Goal: Transaction & Acquisition: Book appointment/travel/reservation

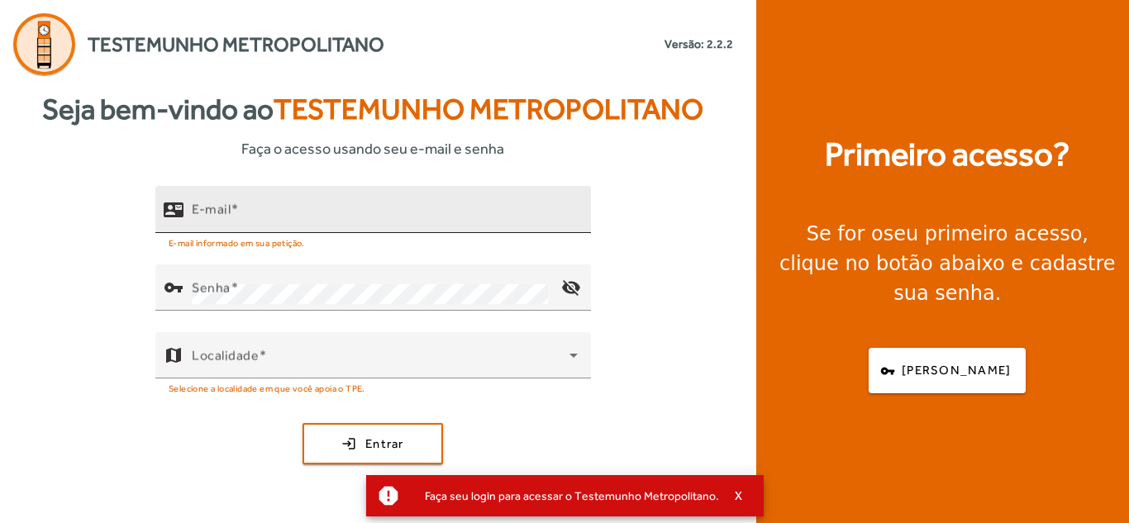
click at [237, 207] on span at bounding box center [235, 210] width 8 height 16
click at [237, 207] on input "E-mail" at bounding box center [385, 217] width 386 height 20
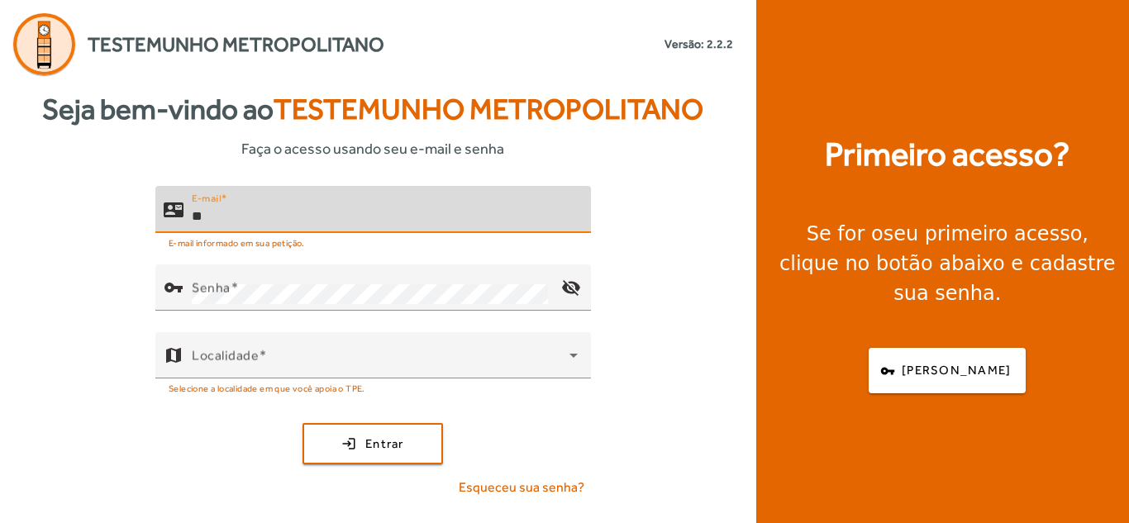
type input "*"
type input "**********"
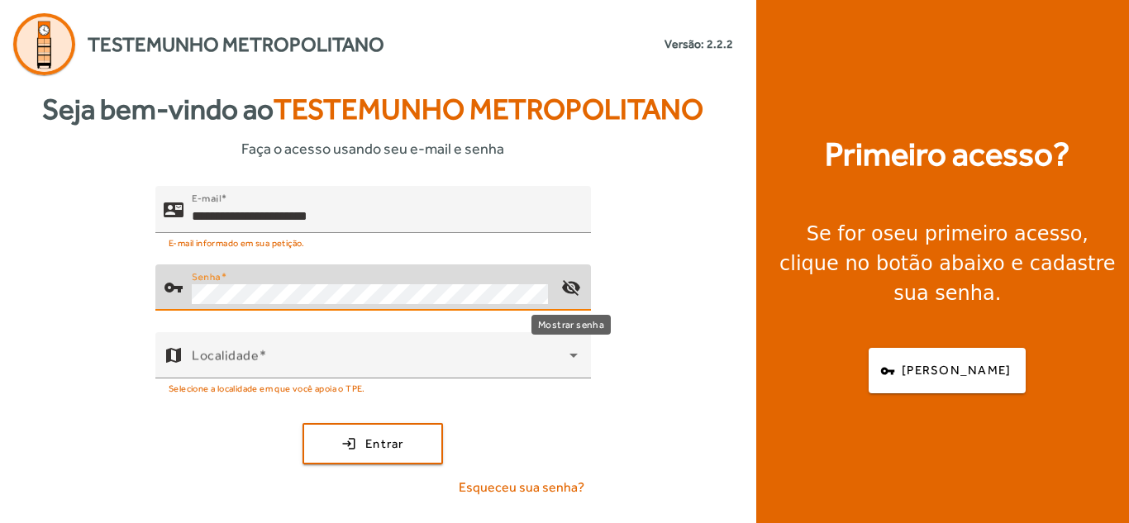
click at [567, 289] on mat-icon "visibility_off" at bounding box center [571, 288] width 40 height 40
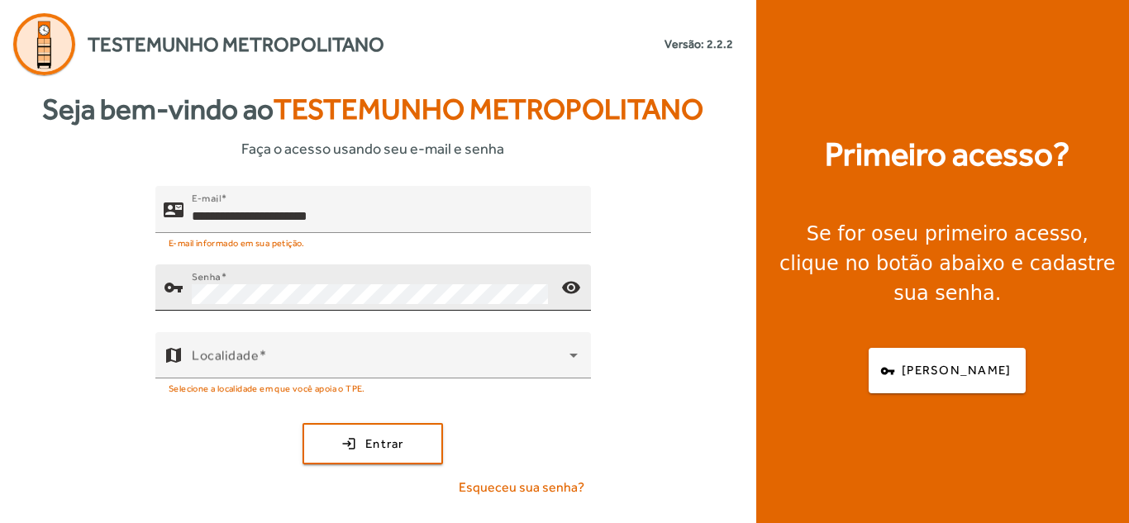
click at [359, 306] on div "Senha" at bounding box center [370, 288] width 356 height 46
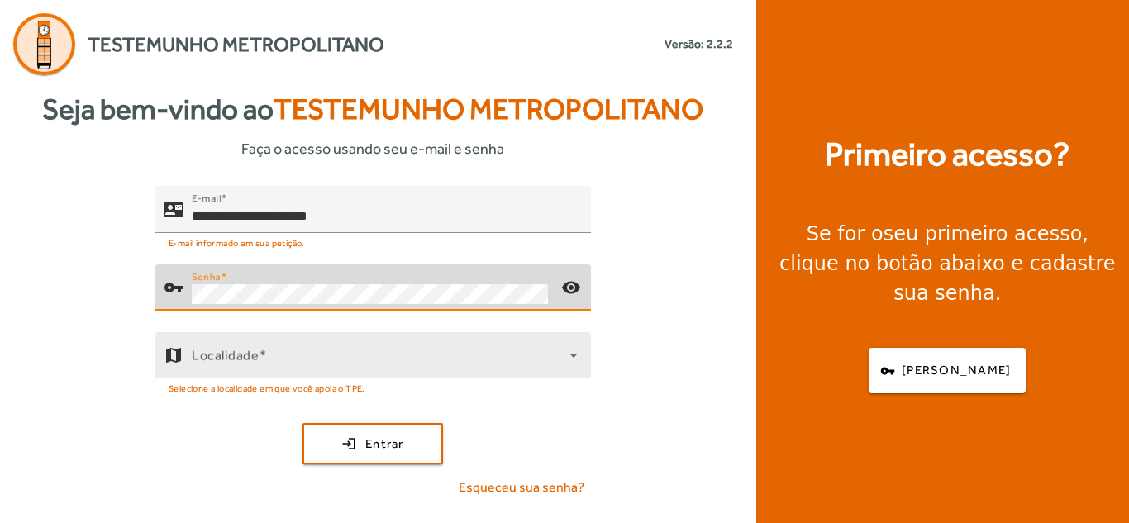
click at [356, 379] on mat-hint "Selecione a localidade em que você apoia o TPE." at bounding box center [267, 388] width 197 height 18
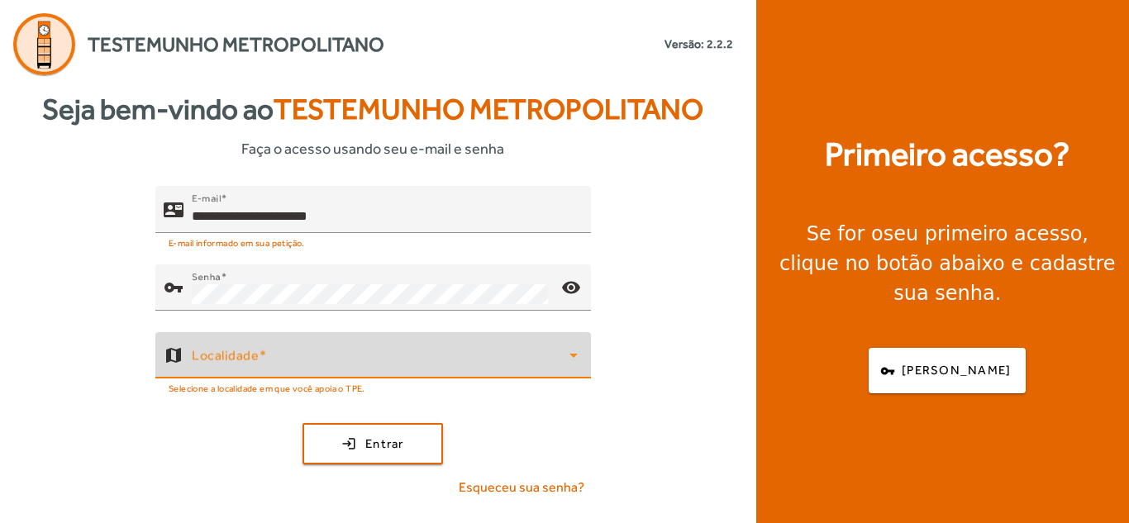
click at [355, 365] on span at bounding box center [381, 362] width 378 height 20
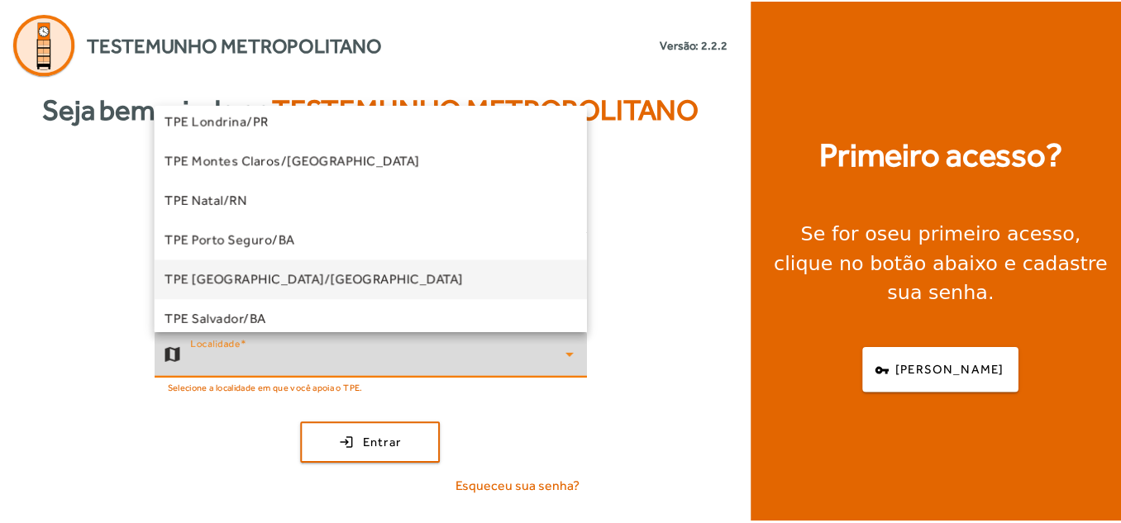
scroll to position [331, 0]
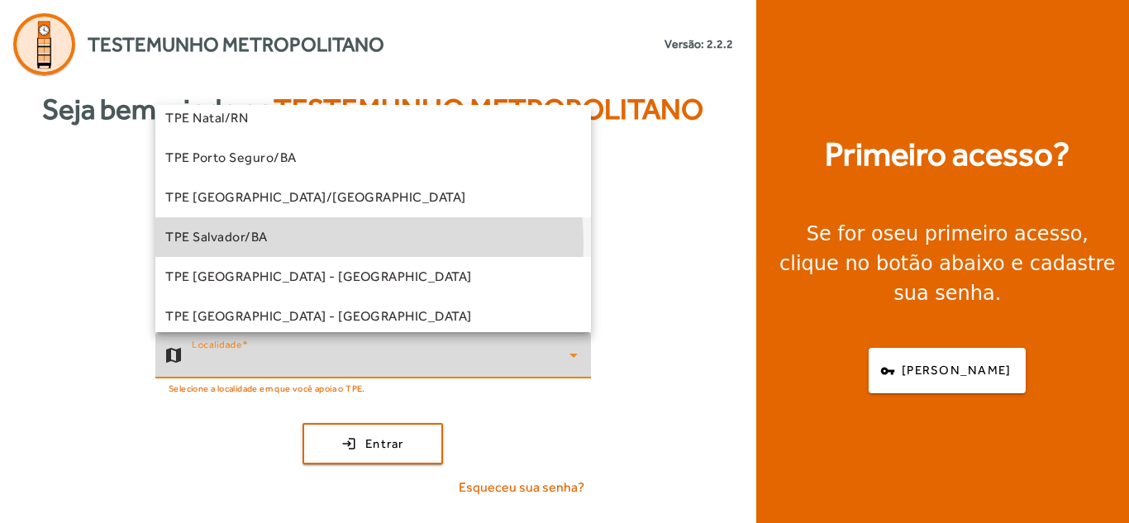
click at [255, 244] on span "TPE Salvador/BA" at bounding box center [216, 237] width 103 height 20
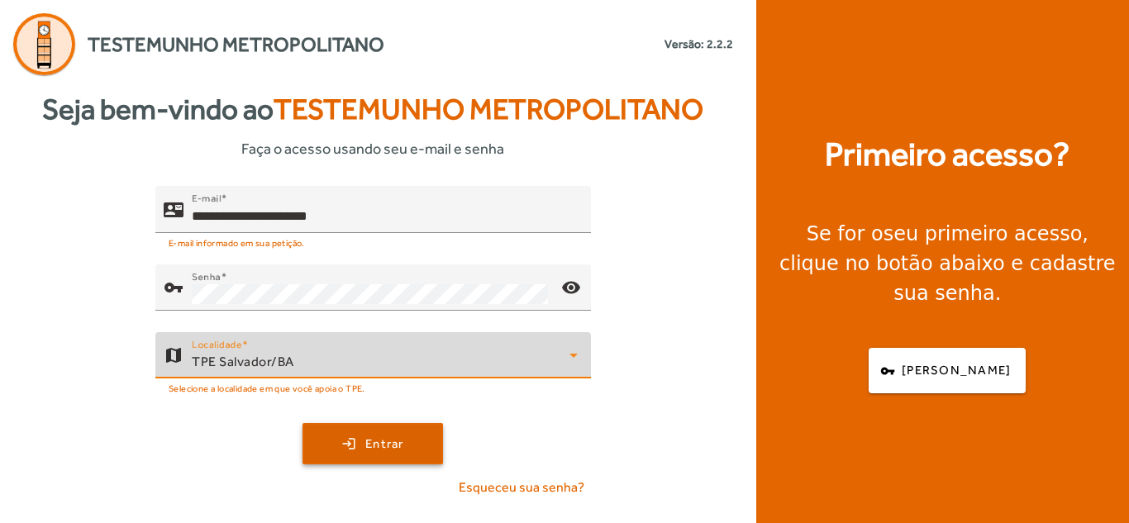
click at [393, 443] on span "Entrar" at bounding box center [384, 444] width 39 height 19
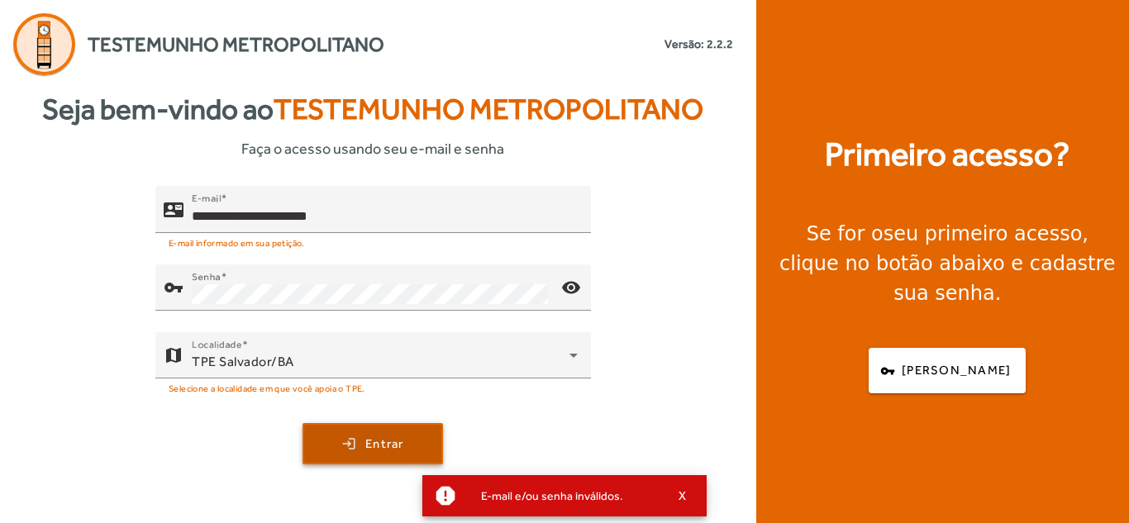
click at [371, 442] on span "Entrar" at bounding box center [384, 444] width 39 height 19
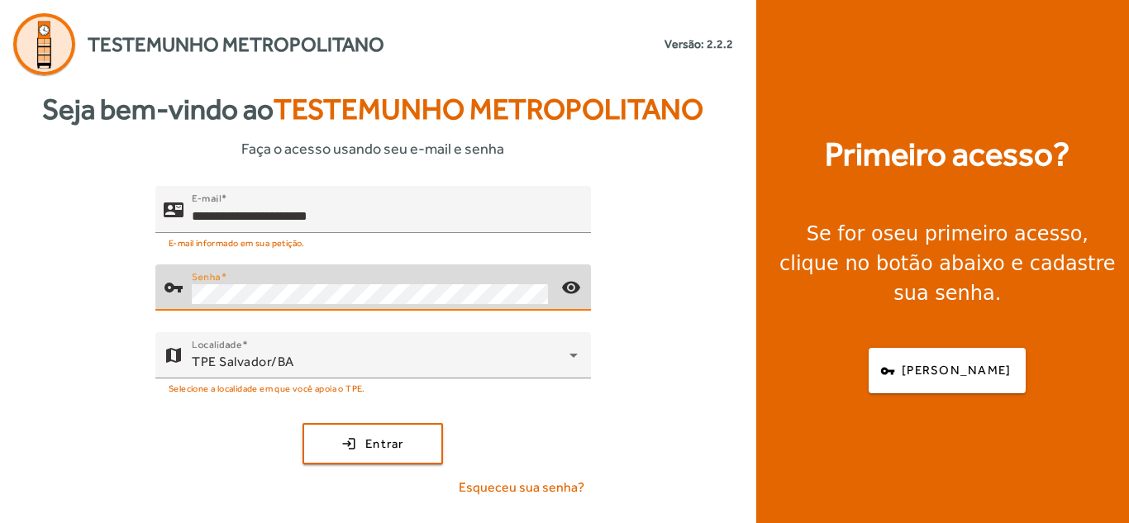
click at [76, 318] on div "**********" at bounding box center [373, 348] width 746 height 325
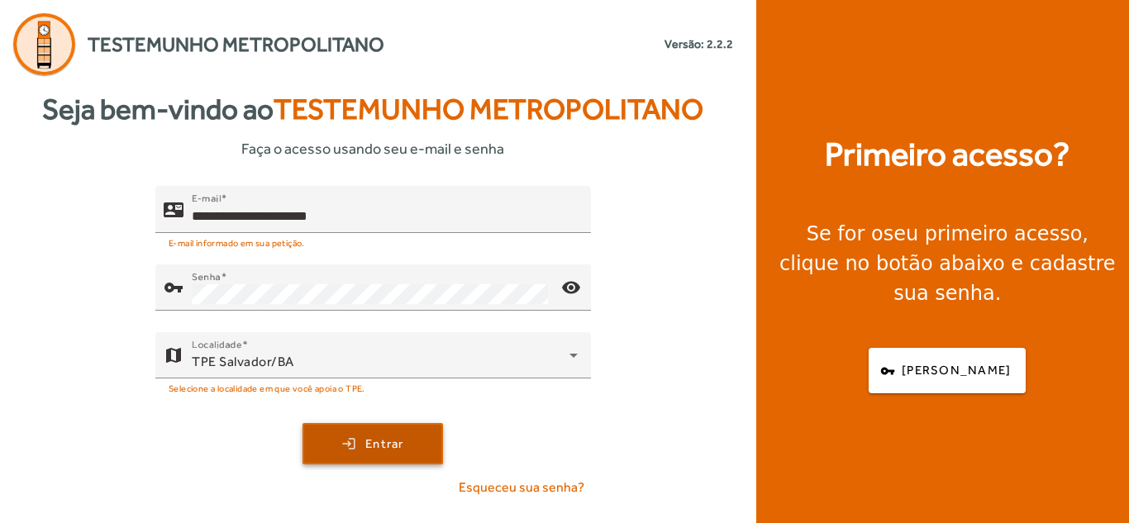
click at [411, 441] on span "submit" at bounding box center [372, 444] width 137 height 40
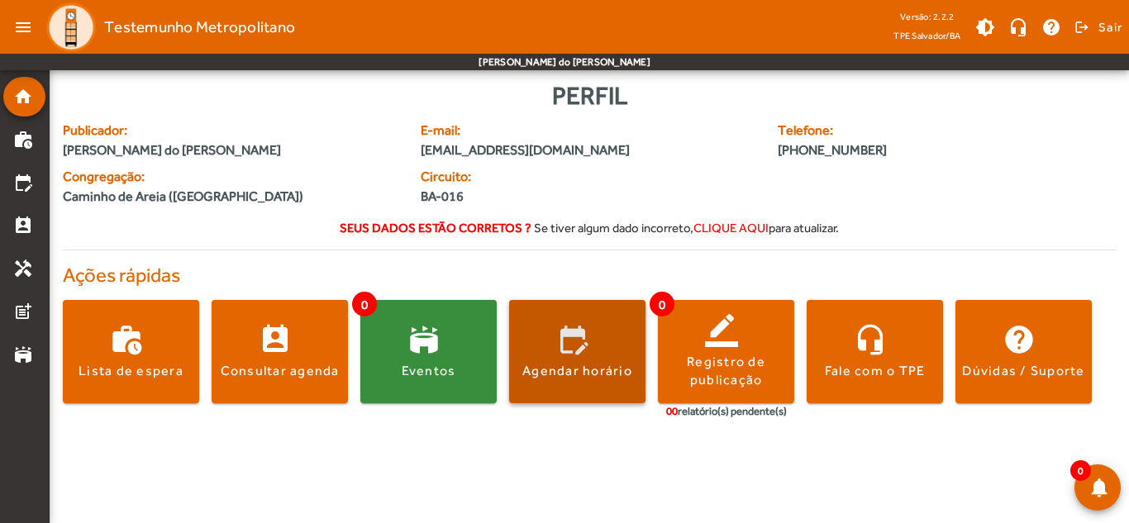
click at [575, 362] on div "Agendar horário" at bounding box center [577, 371] width 110 height 18
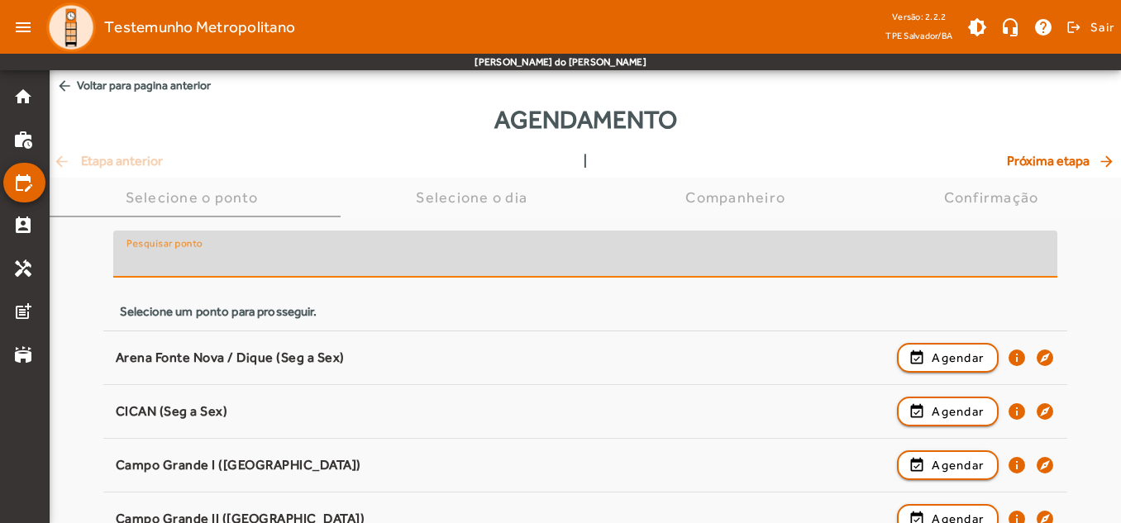
click at [467, 252] on input "Pesquisar ponto" at bounding box center [585, 261] width 918 height 20
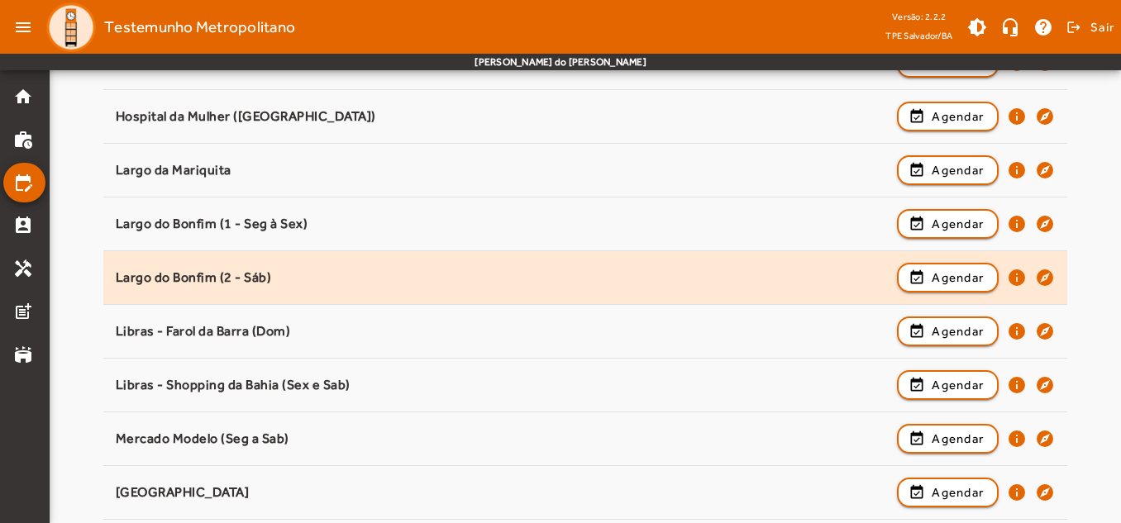
scroll to position [909, 0]
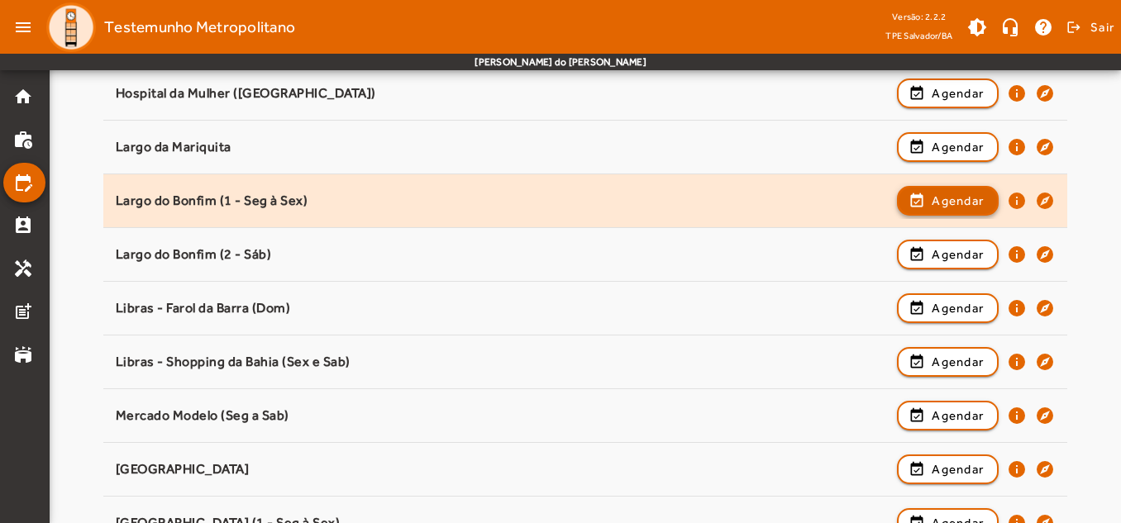
click at [926, 206] on span "button" at bounding box center [948, 201] width 98 height 40
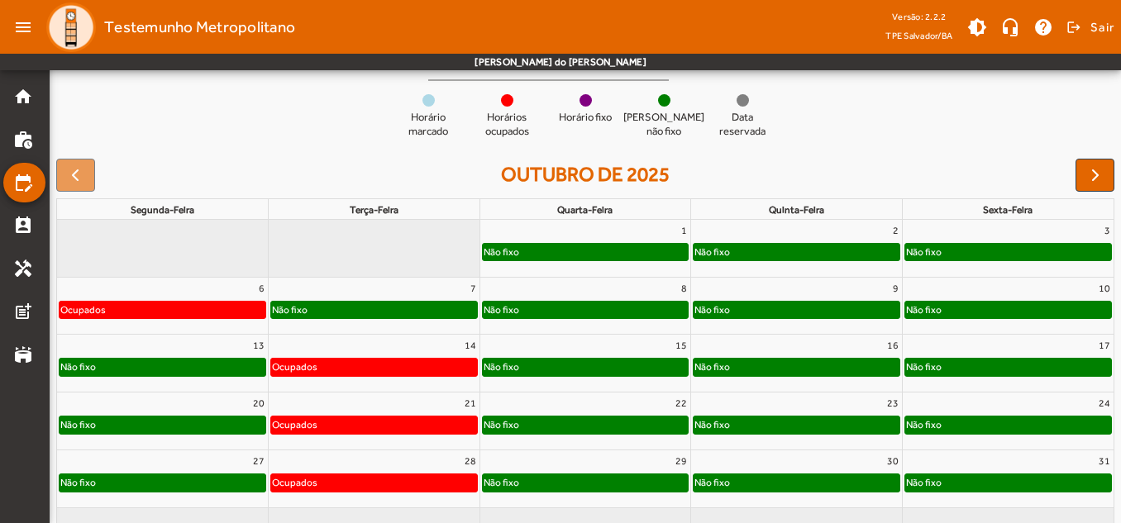
scroll to position [165, 0]
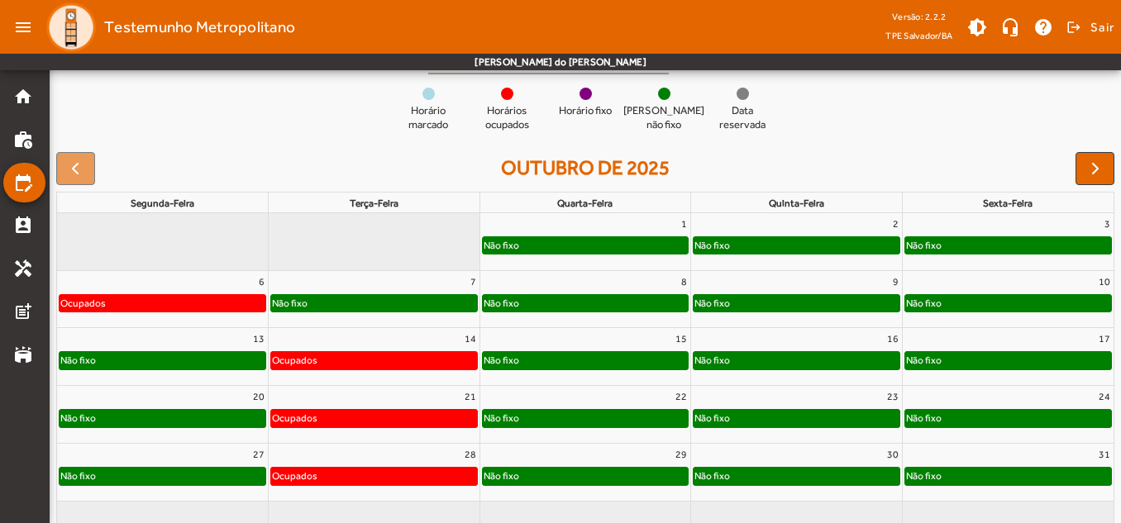
click at [556, 232] on div "1" at bounding box center [585, 223] width 211 height 21
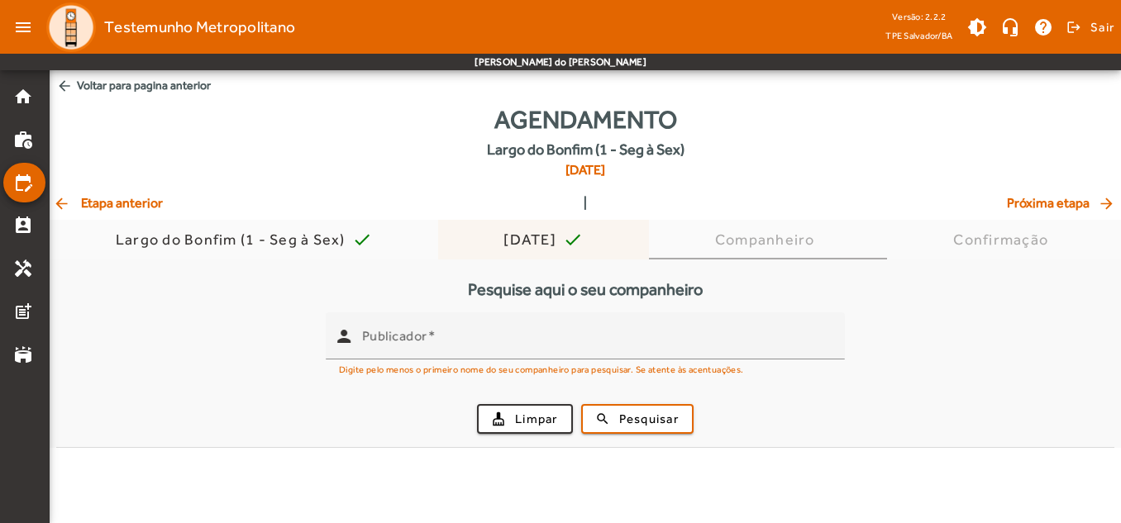
scroll to position [0, 0]
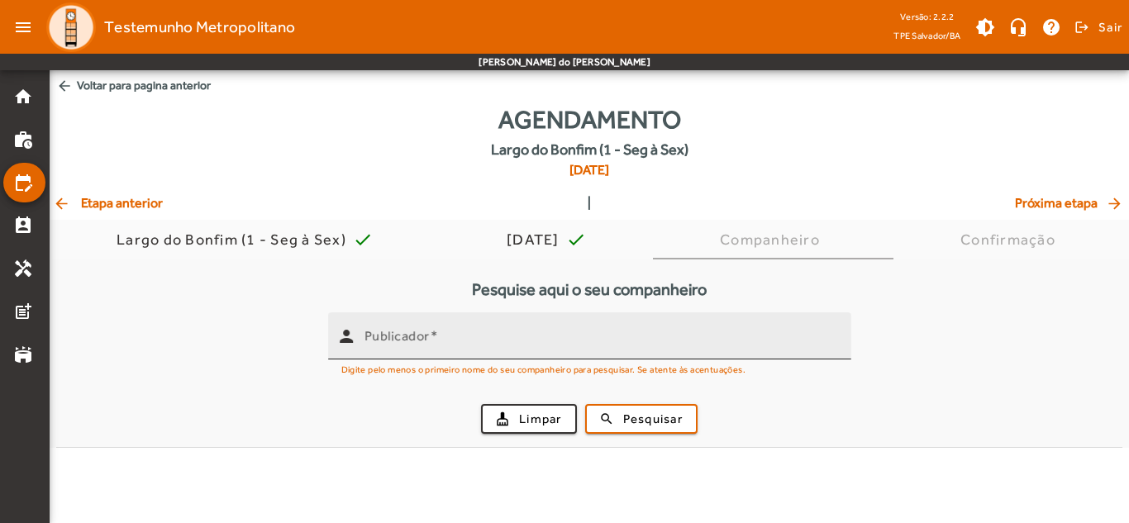
click at [588, 353] on div "Publicador" at bounding box center [602, 335] width 474 height 47
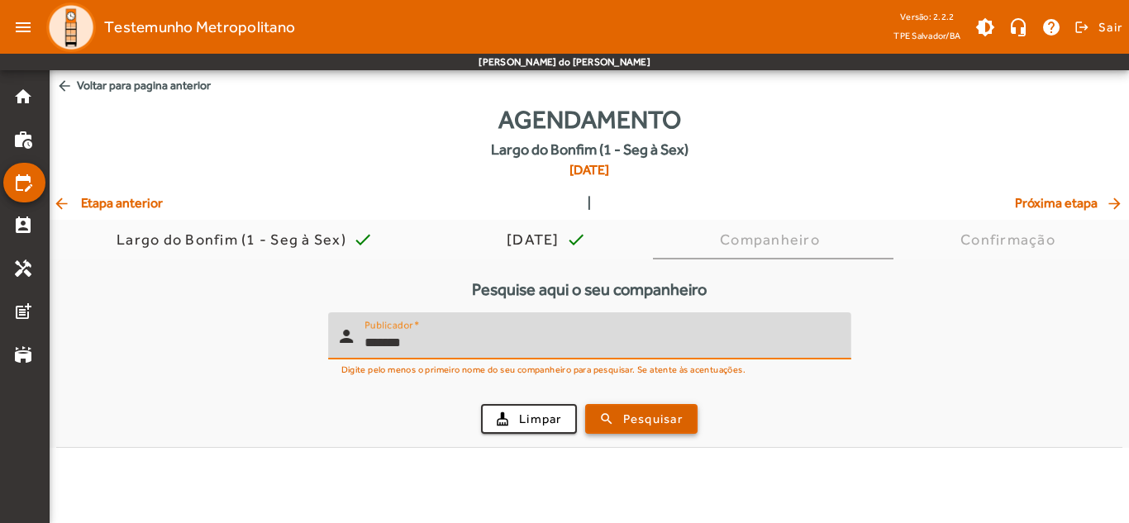
type input "*******"
click at [669, 419] on span "Pesquisar" at bounding box center [653, 419] width 60 height 19
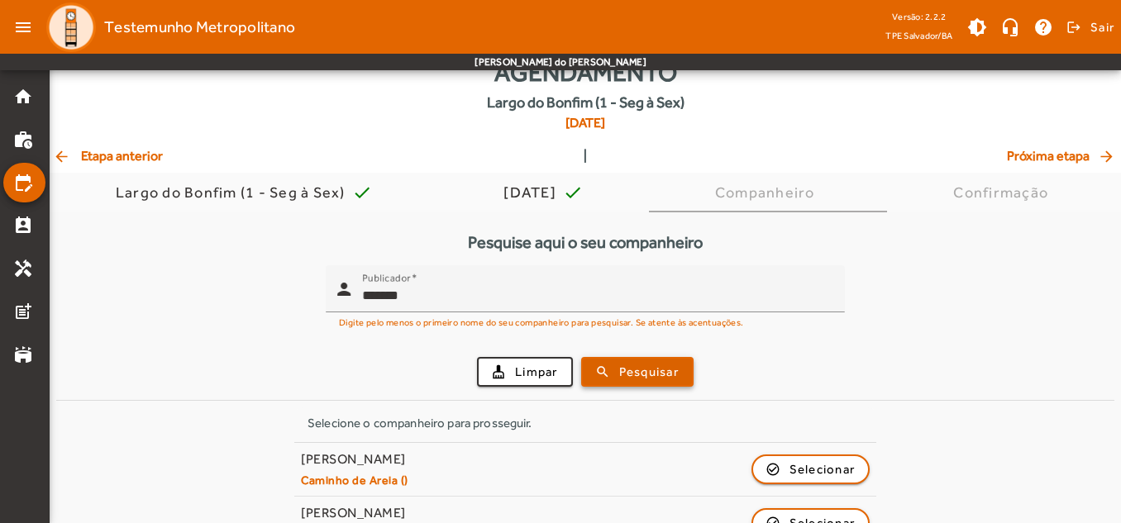
scroll to position [87, 0]
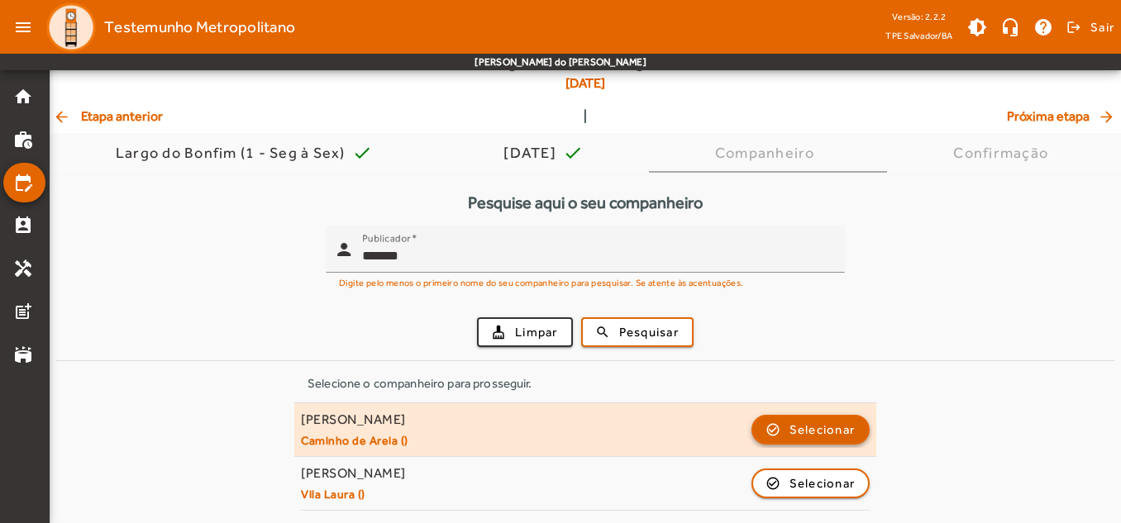
click at [775, 433] on span "button" at bounding box center [811, 430] width 116 height 40
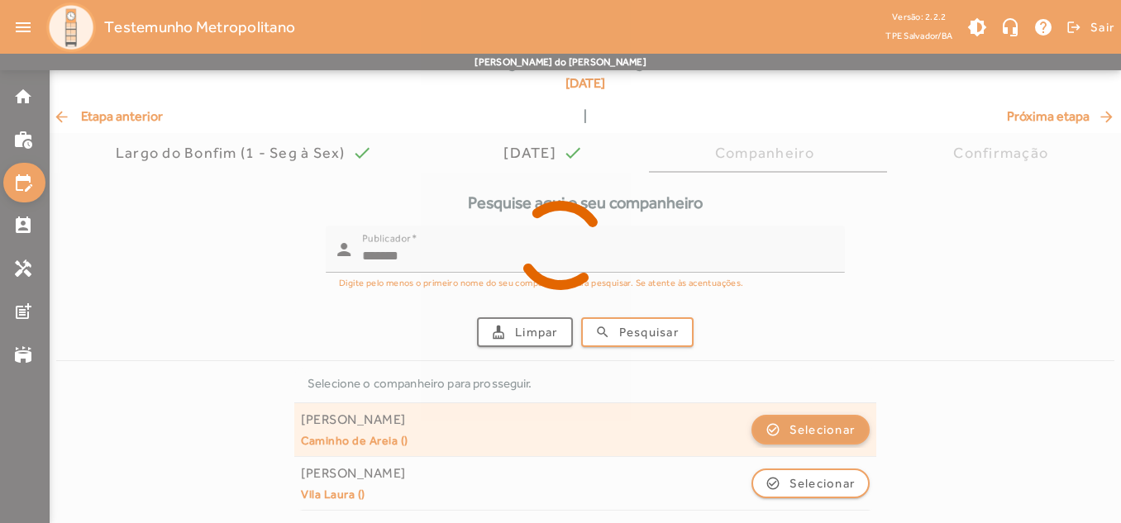
scroll to position [0, 0]
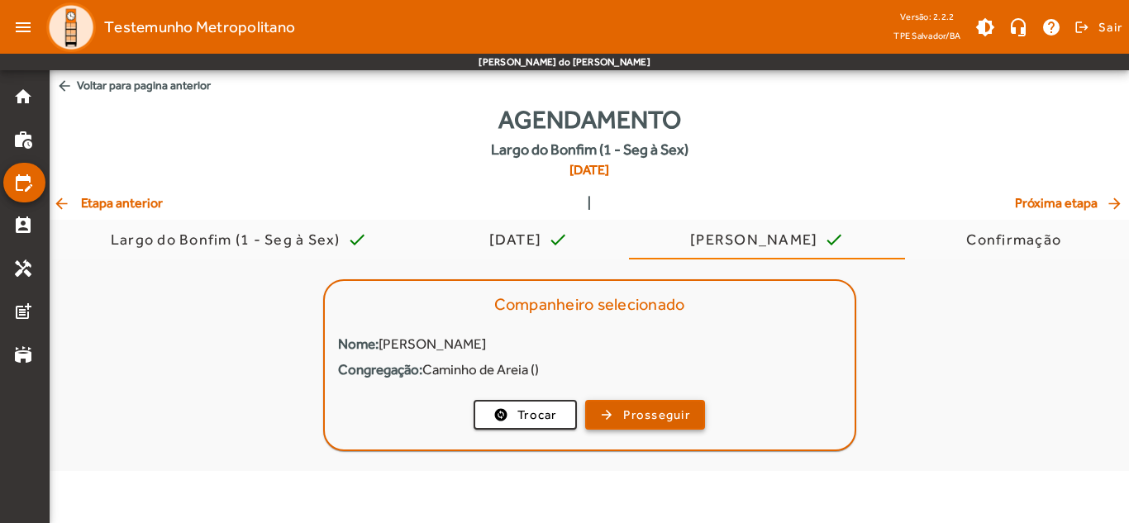
click at [647, 422] on span "Prosseguir" at bounding box center [656, 415] width 67 height 19
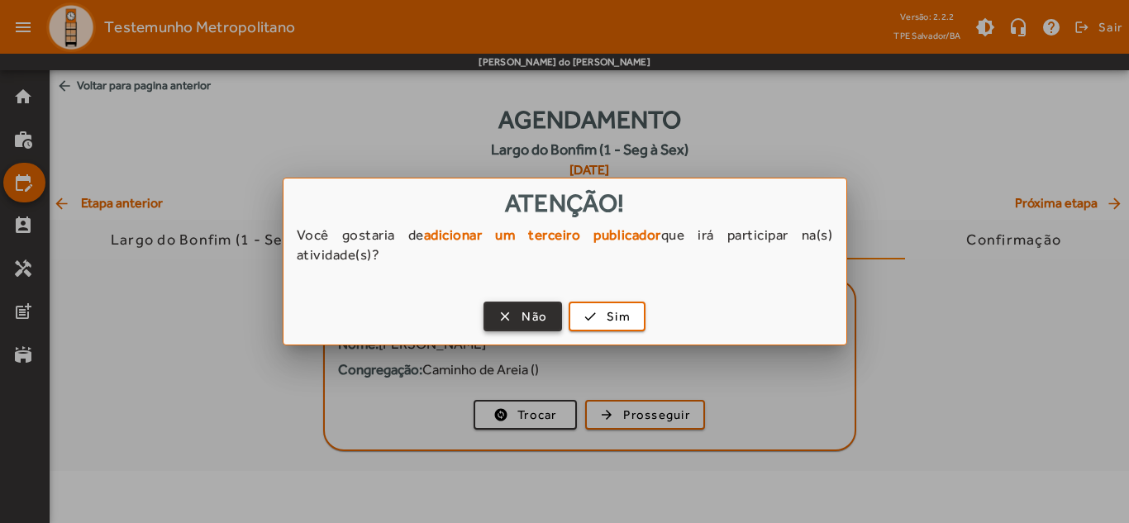
click at [532, 317] on span "Não" at bounding box center [535, 317] width 26 height 19
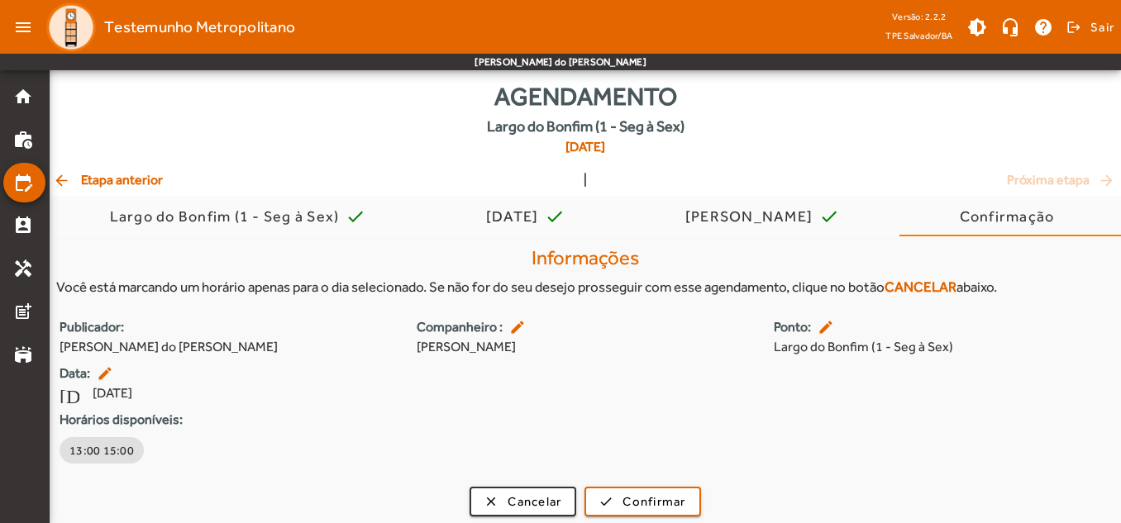
scroll to position [30, 0]
